Goal: Task Accomplishment & Management: Complete application form

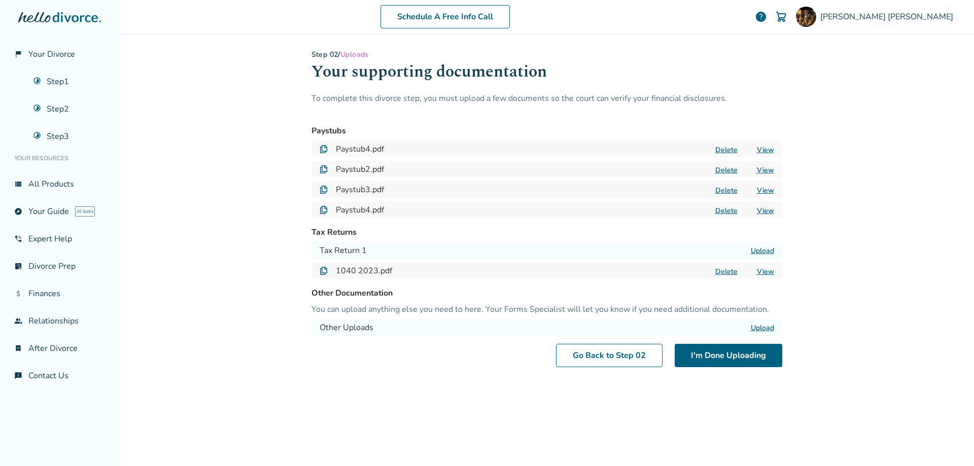
scroll to position [50, 0]
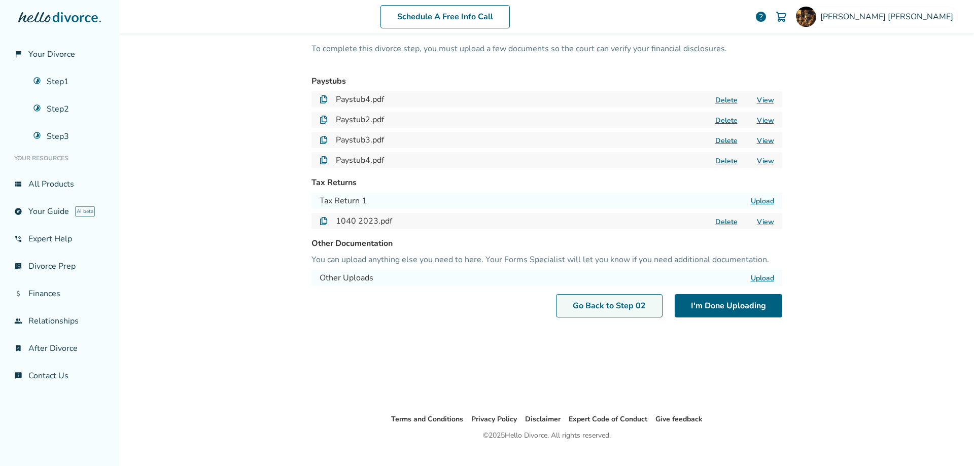
click at [583, 305] on link "Go Back to Step 0 2" at bounding box center [609, 305] width 106 height 23
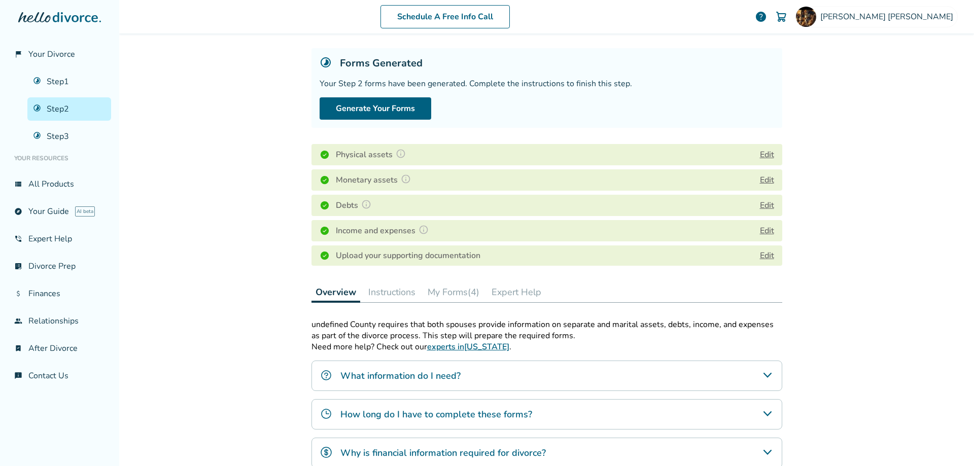
click at [386, 295] on button "Instructions" at bounding box center [391, 292] width 55 height 20
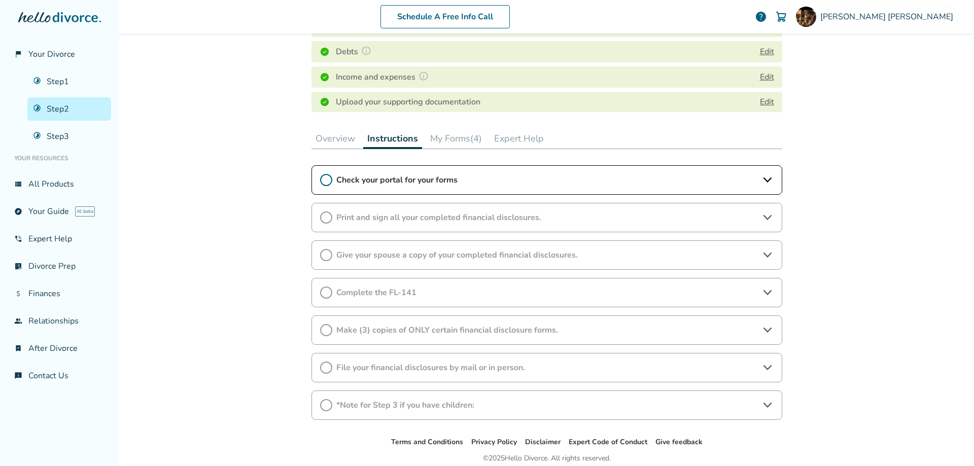
scroll to position [244, 0]
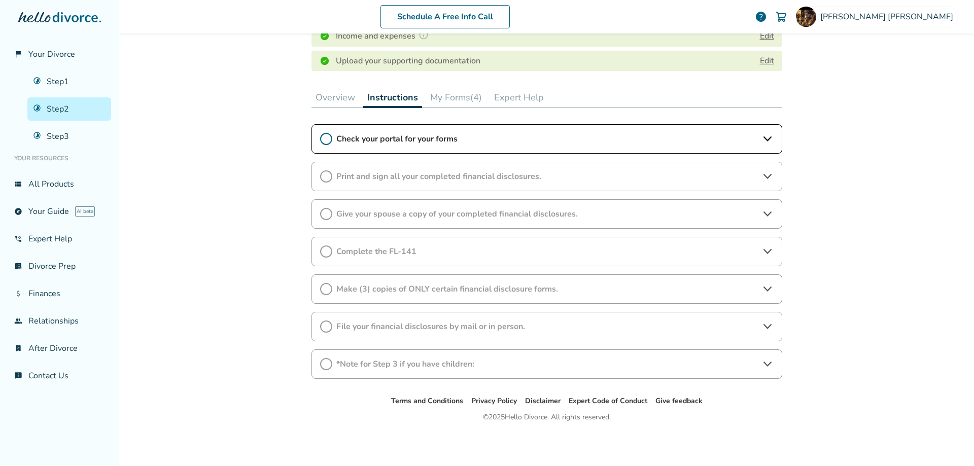
click at [762, 325] on icon at bounding box center [767, 326] width 12 height 12
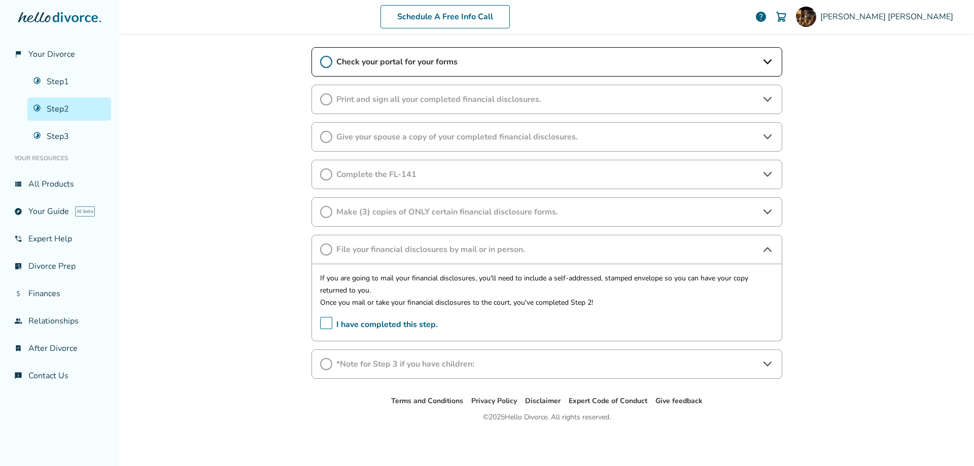
scroll to position [0, 0]
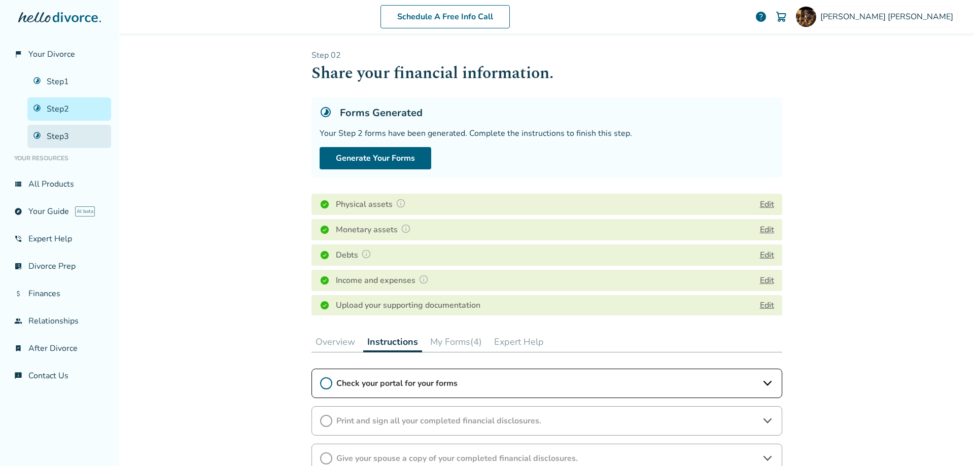
click at [66, 136] on link "Step 3" at bounding box center [69, 136] width 84 height 23
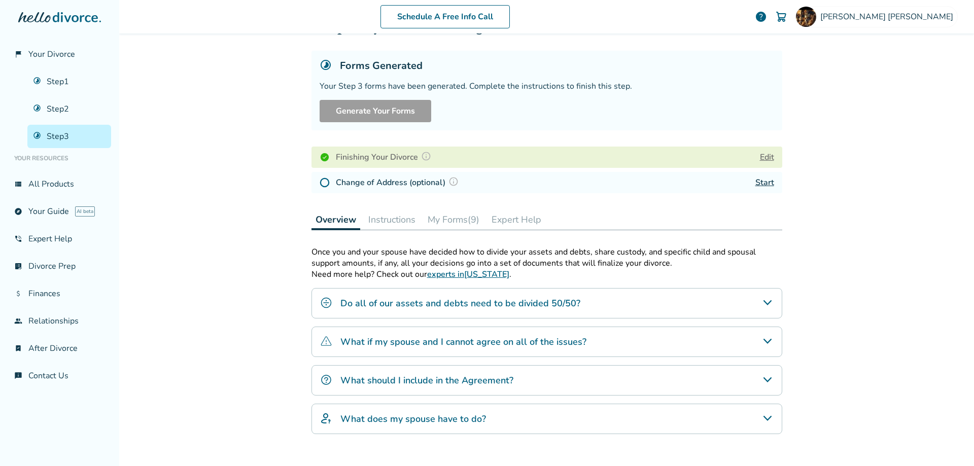
scroll to position [143, 0]
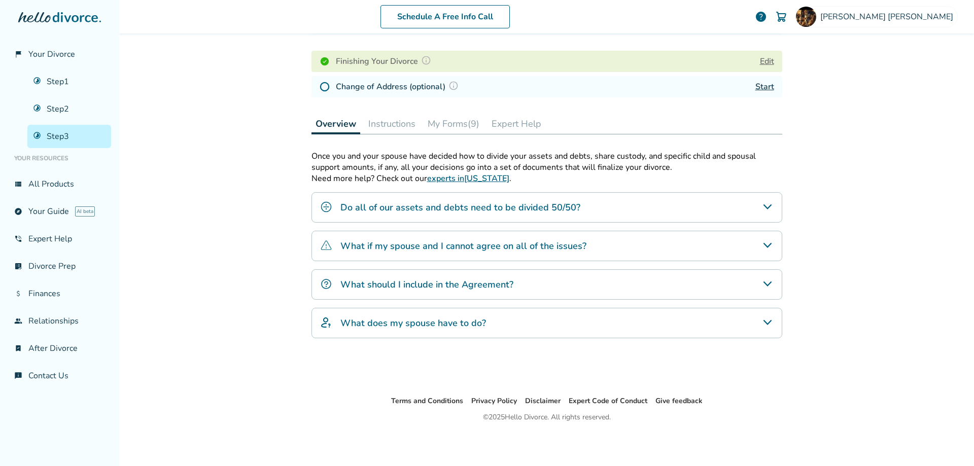
click at [378, 122] on button "Instructions" at bounding box center [391, 124] width 55 height 20
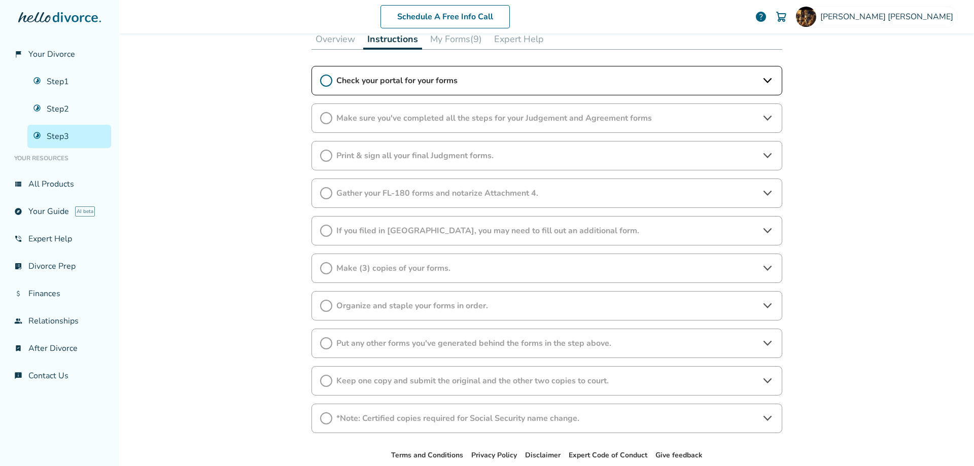
scroll to position [228, 0]
click at [765, 232] on icon at bounding box center [767, 230] width 12 height 12
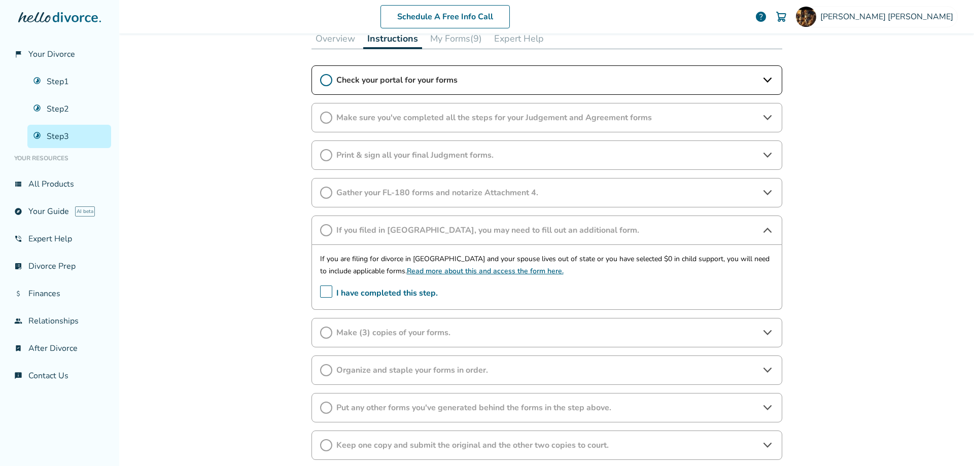
click at [763, 230] on icon at bounding box center [767, 230] width 8 height 5
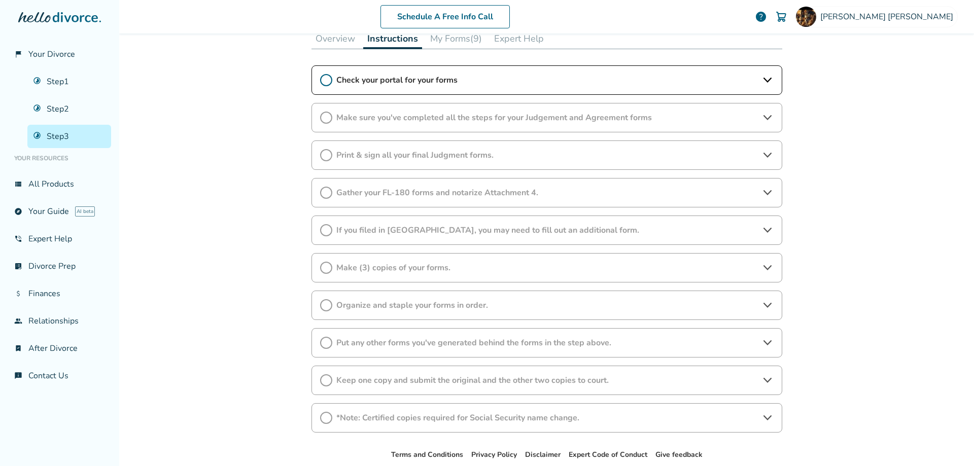
click at [763, 192] on icon at bounding box center [767, 192] width 8 height 5
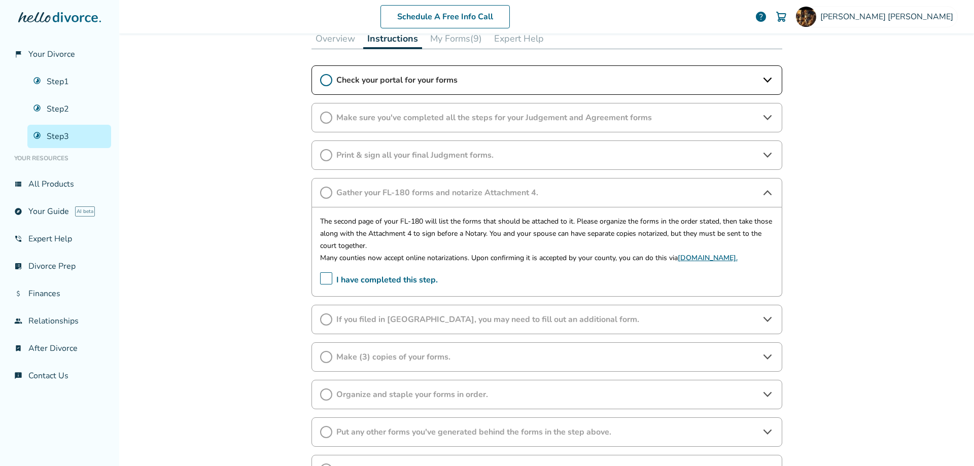
click at [764, 114] on icon at bounding box center [767, 118] width 12 height 12
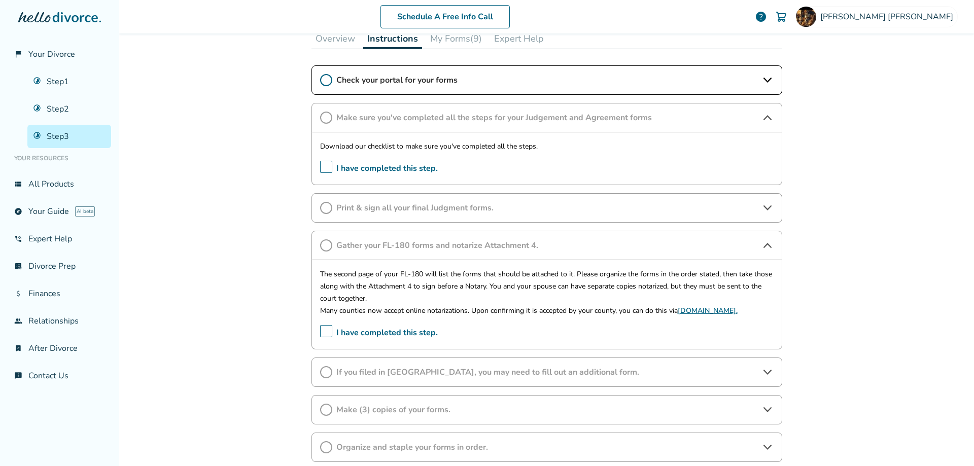
click at [766, 209] on icon at bounding box center [767, 208] width 12 height 12
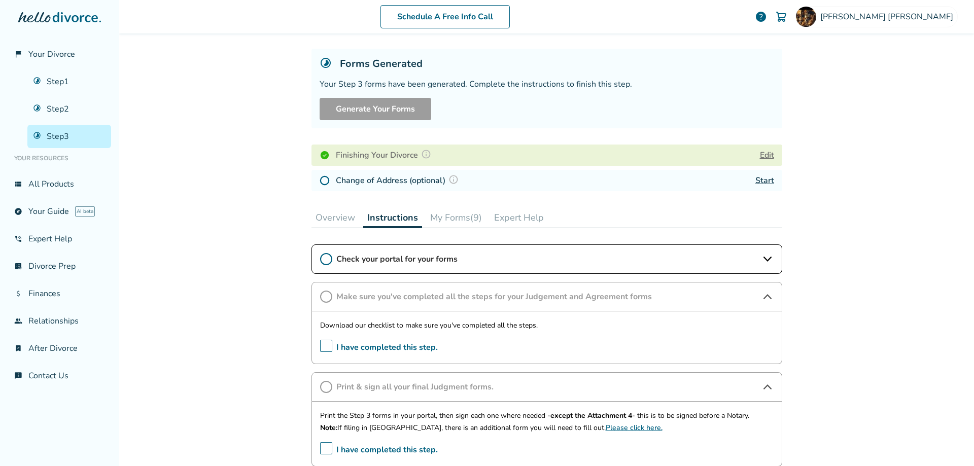
scroll to position [9, 0]
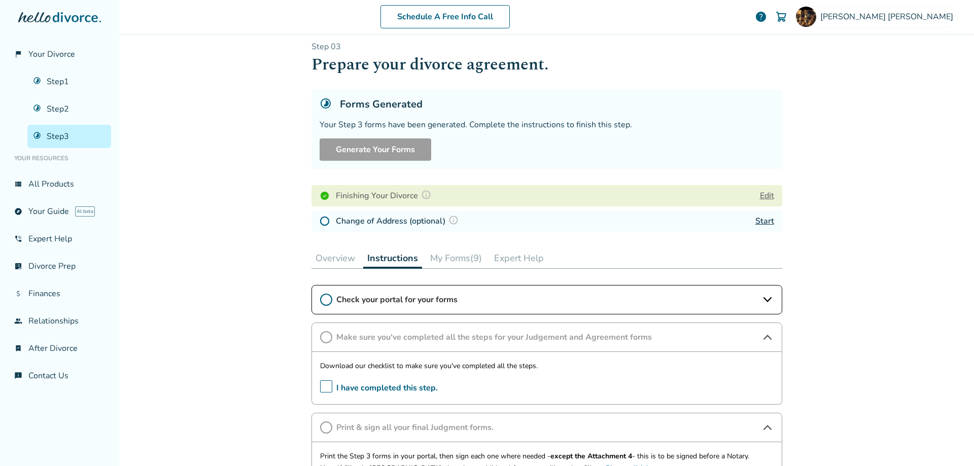
click at [446, 254] on button "My Forms (9)" at bounding box center [456, 258] width 60 height 20
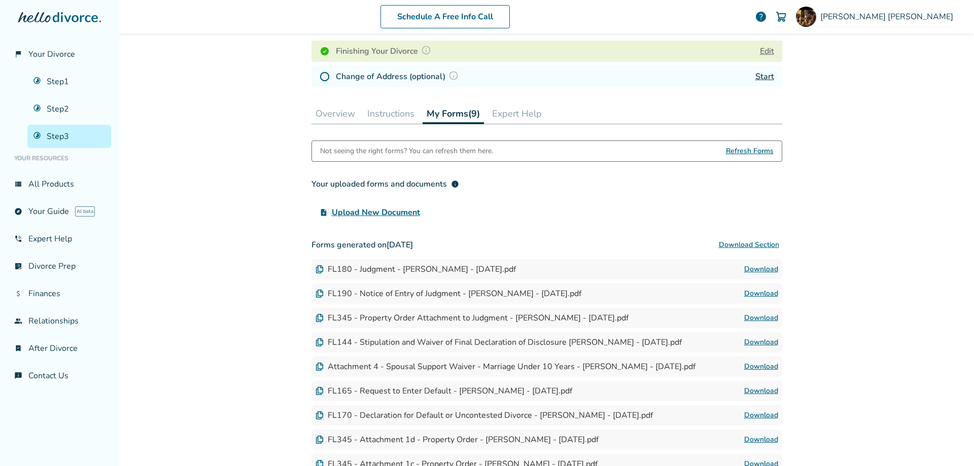
scroll to position [160, 0]
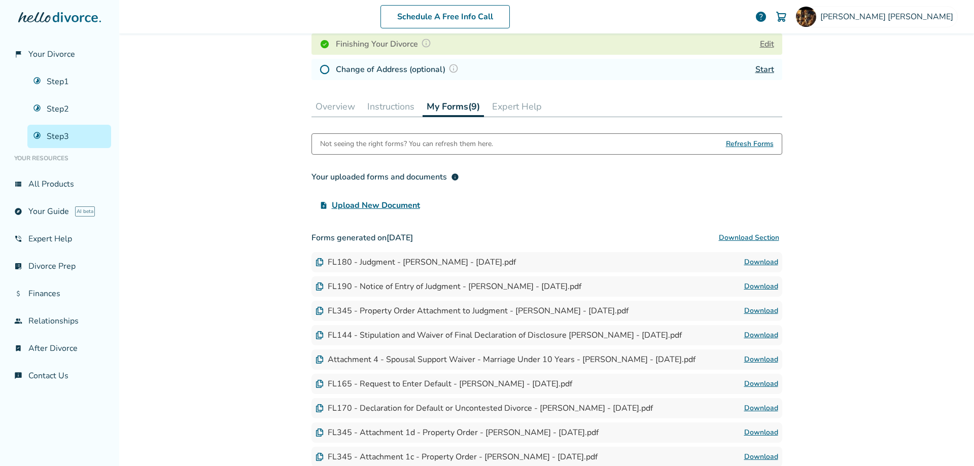
click at [316, 262] on img at bounding box center [319, 262] width 8 height 8
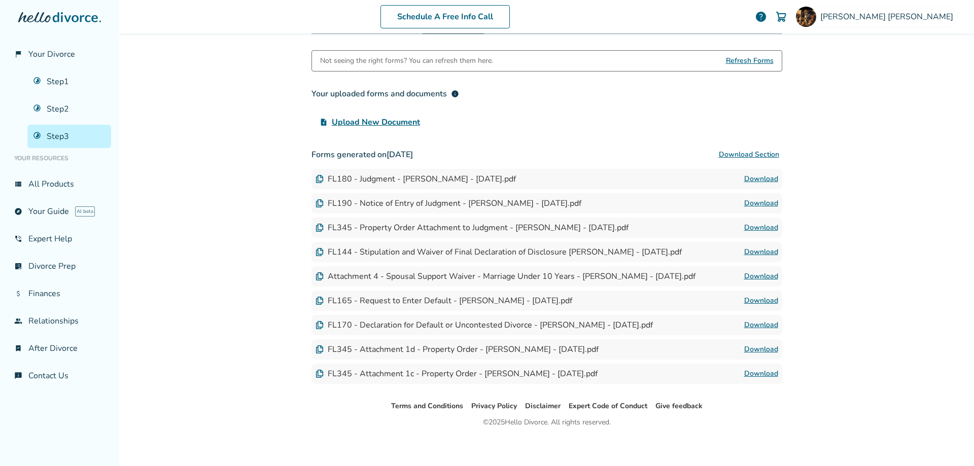
scroll to position [248, 0]
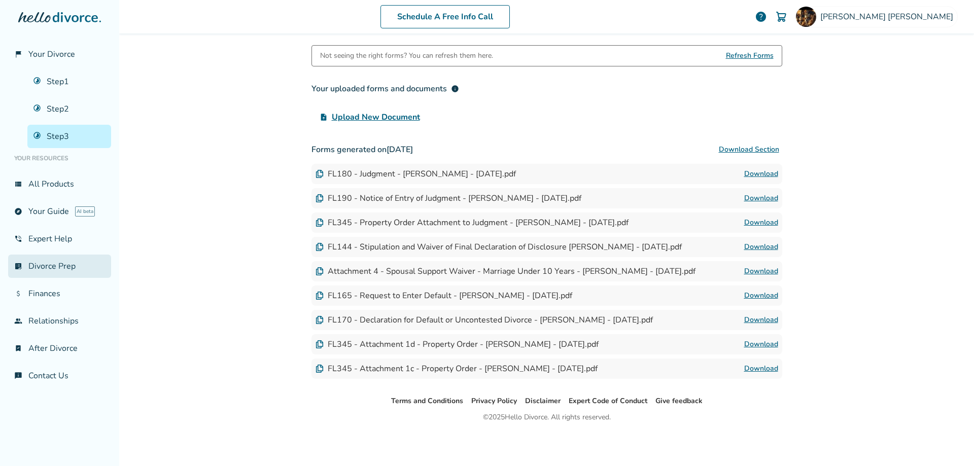
click at [51, 272] on link "list_alt_check Divorce Prep" at bounding box center [59, 266] width 103 height 23
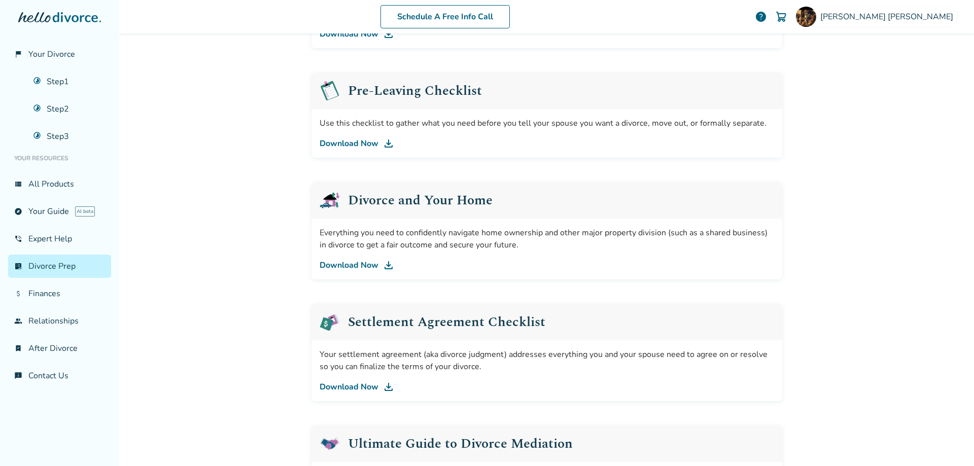
scroll to position [50, 0]
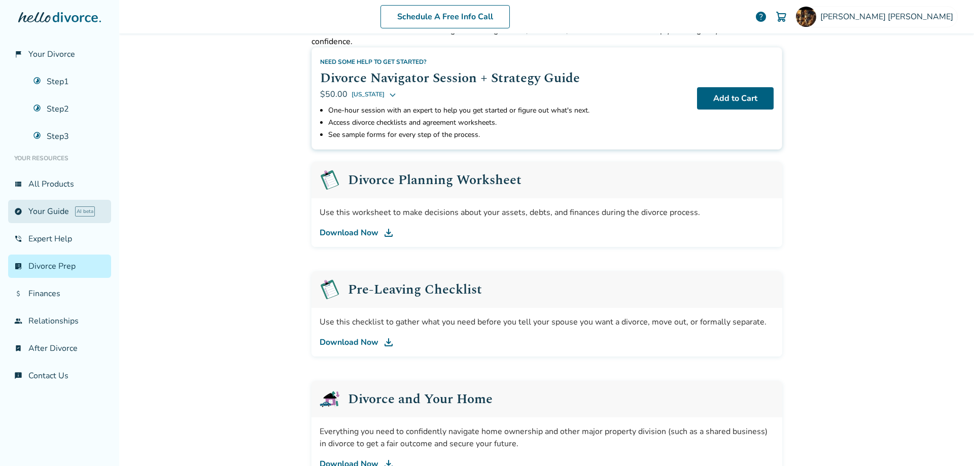
click at [49, 215] on link "explore Your Guide AI beta" at bounding box center [59, 211] width 103 height 23
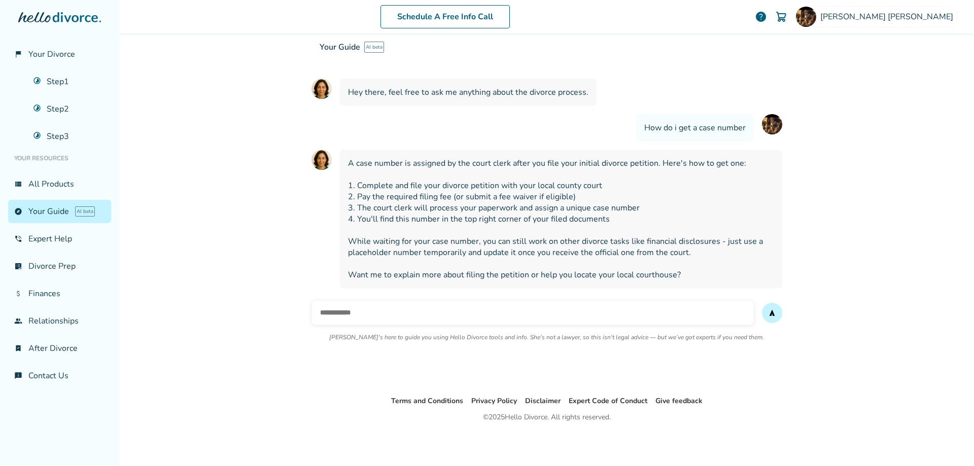
click at [49, 215] on link "explore Your Guide AI beta" at bounding box center [59, 211] width 103 height 23
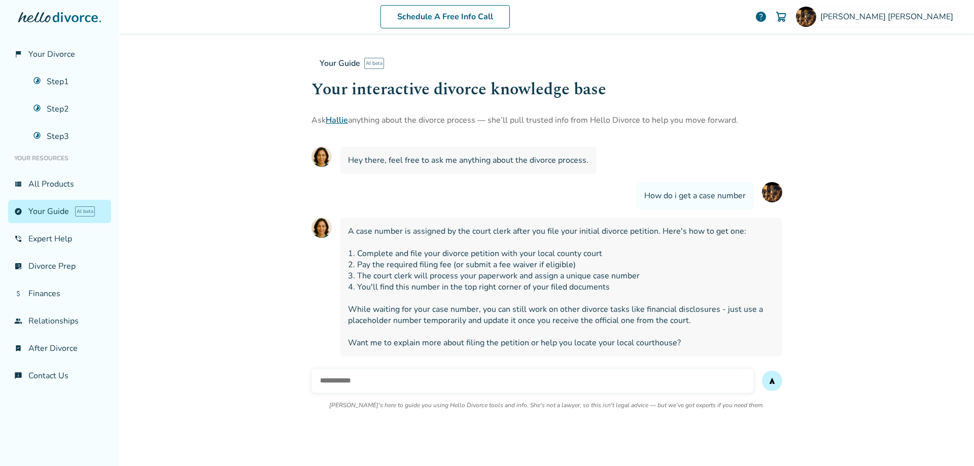
scroll to position [68, 0]
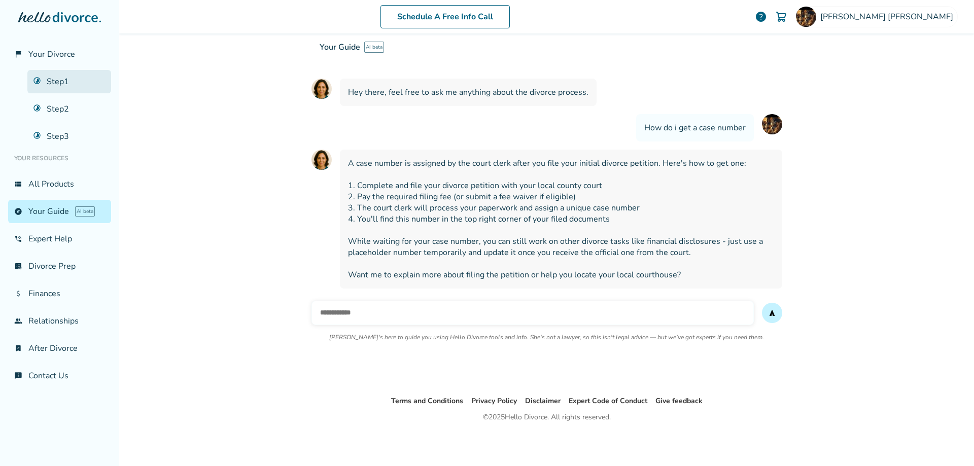
click at [58, 82] on link "Step 1" at bounding box center [69, 81] width 84 height 23
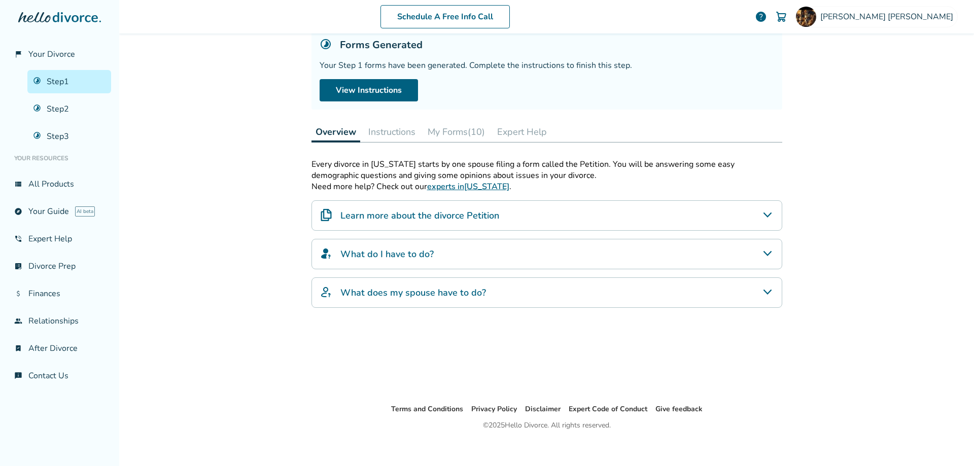
scroll to position [50, 0]
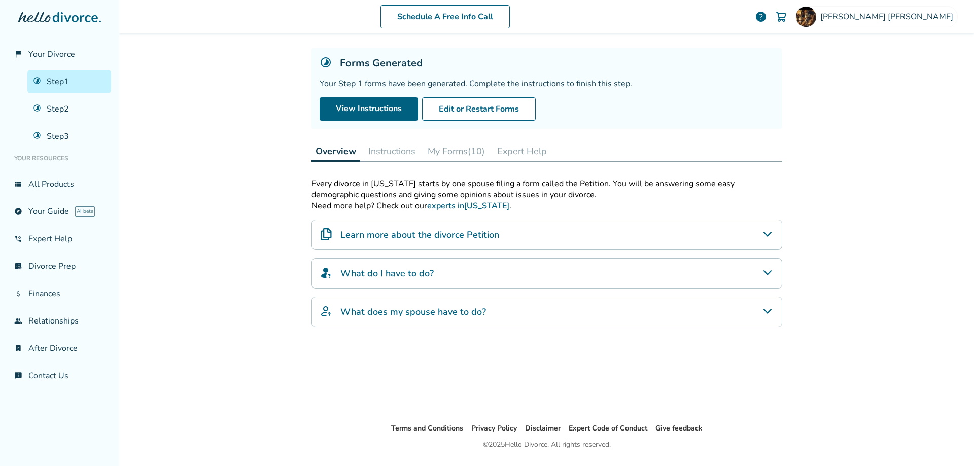
click at [763, 272] on icon "What do I have to do?" at bounding box center [767, 273] width 12 height 12
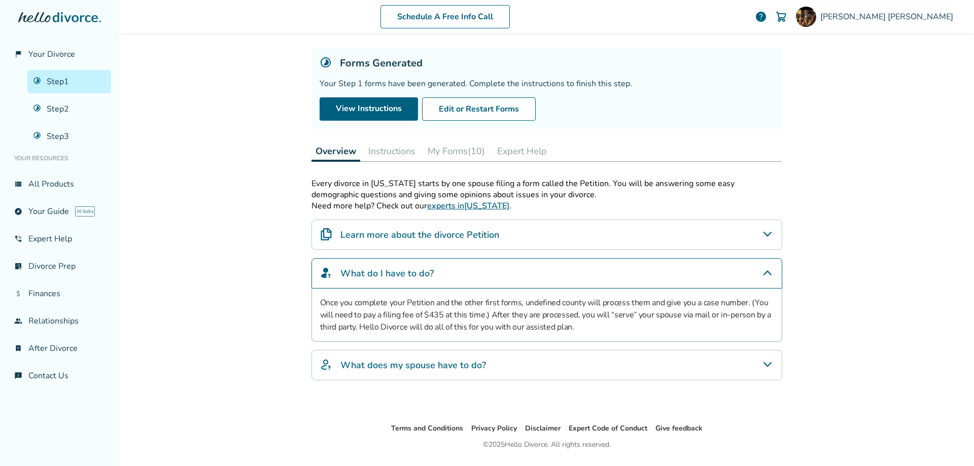
click at [761, 236] on icon "Learn more about the divorce Petition" at bounding box center [767, 234] width 12 height 12
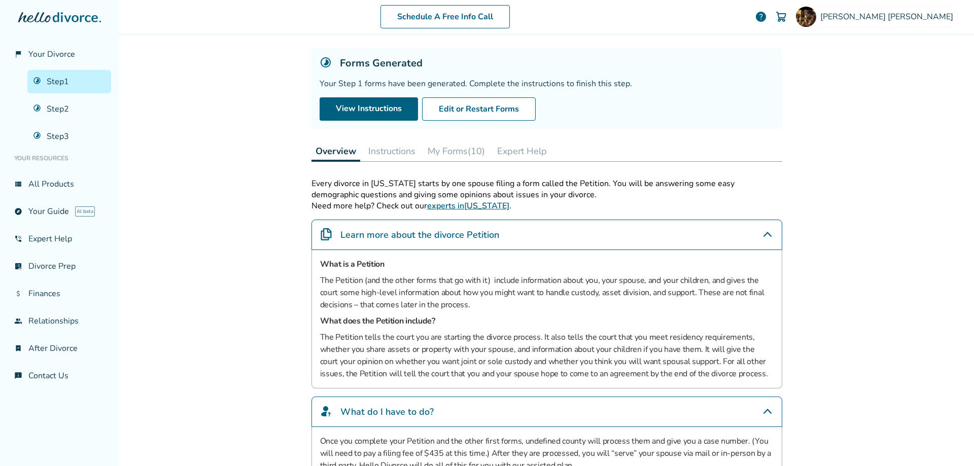
click at [763, 236] on icon "Learn more about the divorce Petition" at bounding box center [767, 234] width 8 height 5
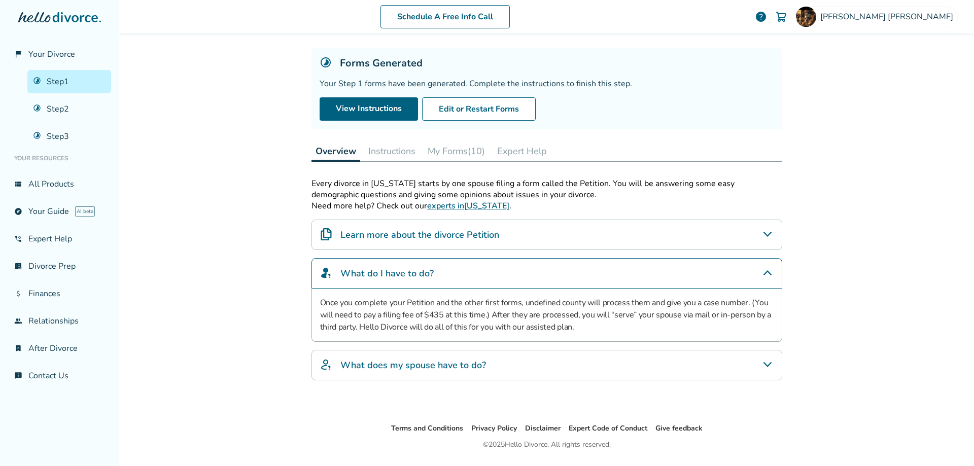
click at [761, 236] on icon "Learn more about the divorce Petition" at bounding box center [767, 234] width 12 height 12
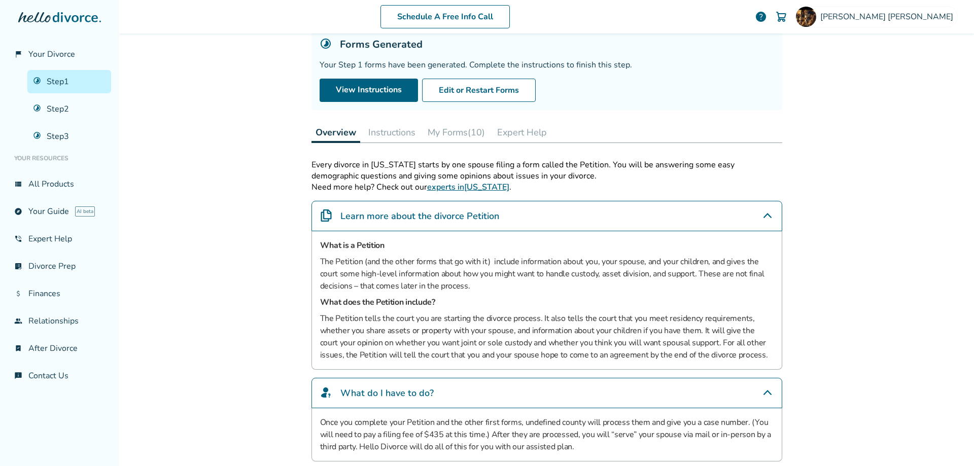
scroll to position [130, 0]
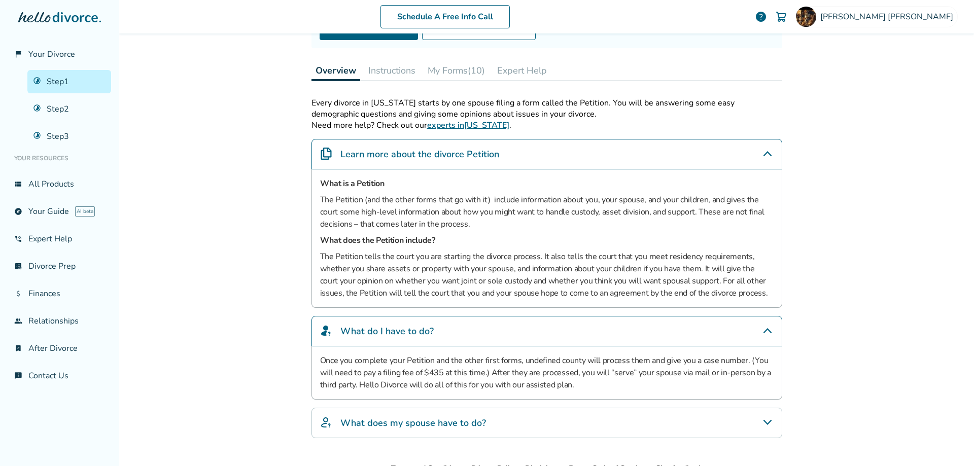
click at [762, 420] on icon "What does my spouse have to do?" at bounding box center [767, 422] width 12 height 12
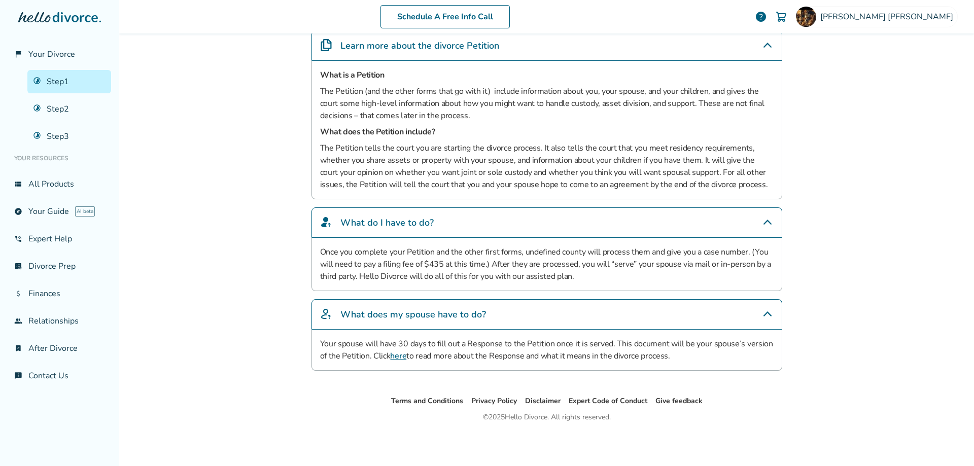
scroll to position [0, 0]
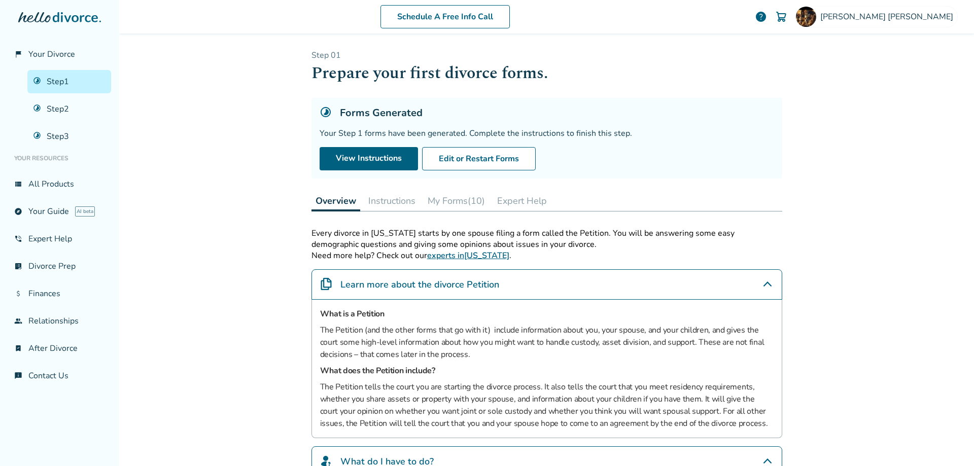
click at [449, 197] on button "My Forms (10)" at bounding box center [455, 201] width 65 height 20
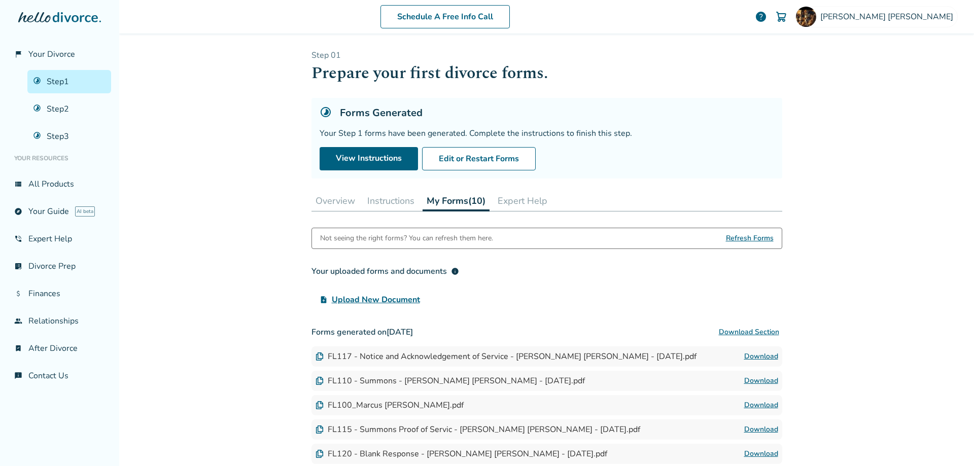
click at [341, 200] on button "Overview" at bounding box center [335, 201] width 48 height 20
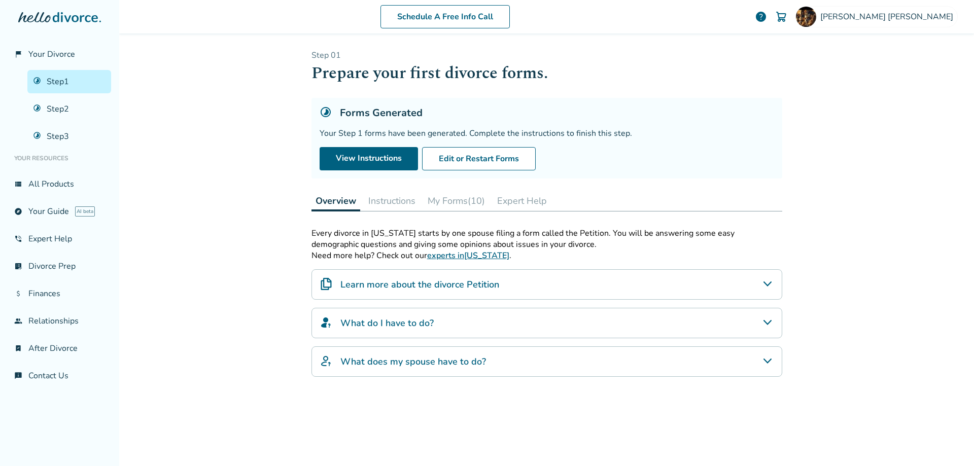
click at [762, 321] on icon "What do I have to do?" at bounding box center [767, 322] width 12 height 12
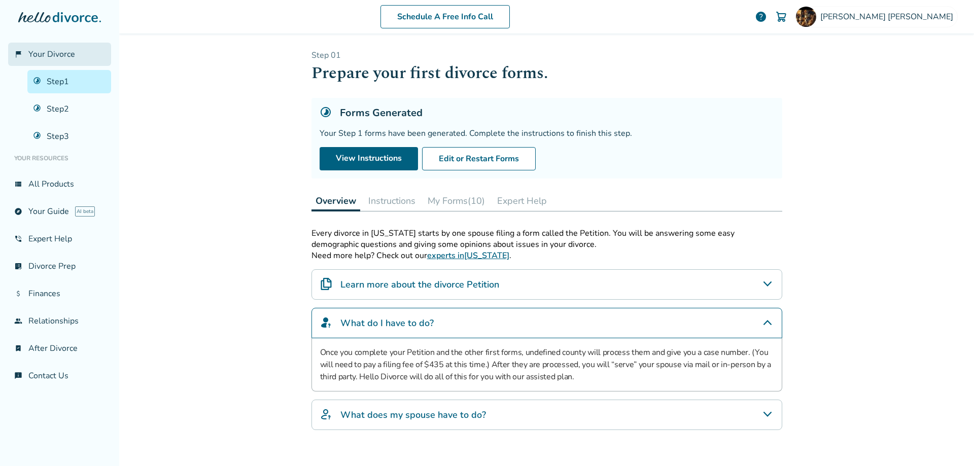
click at [48, 55] on span "Your Divorce" at bounding box center [51, 54] width 47 height 11
